Goal: Transaction & Acquisition: Book appointment/travel/reservation

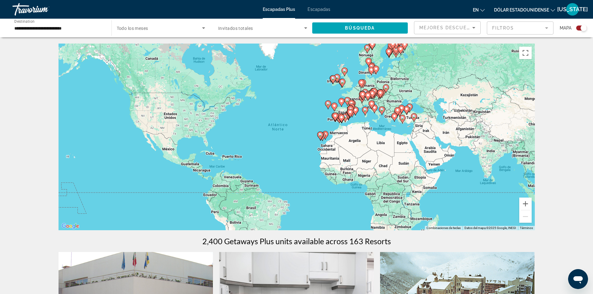
click at [285, 9] on font "Escapadas Plus" at bounding box center [279, 9] width 32 height 5
